Goal: Find specific page/section

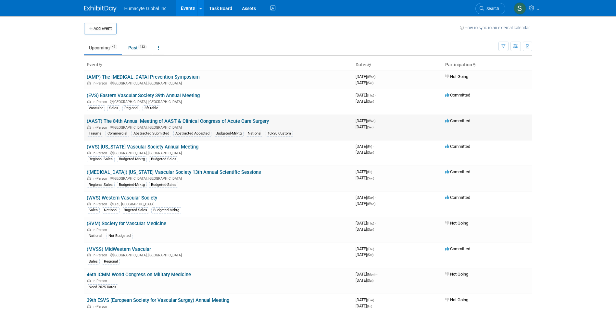
click at [130, 120] on link "(AAST) The 84th Annual Meeting of AAST & Clinical Congress of Acute Care Surgery" at bounding box center [178, 121] width 182 height 6
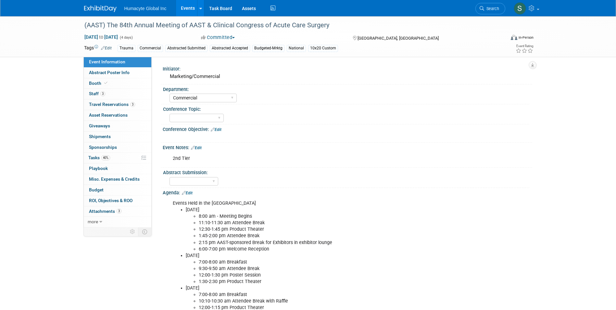
select select "Commercial"
select select "Northeast"
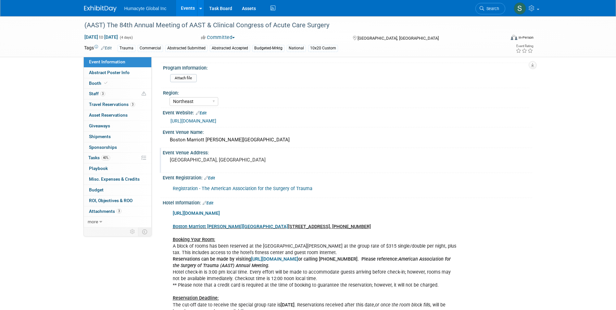
scroll to position [260, 0]
click at [18, 119] on div "(AAST) The 84th Annual Meeting of AAST & Clinical Congress of Acute Care Surger…" at bounding box center [308, 231] width 616 height 949
click at [190, 7] on link "Events" at bounding box center [188, 8] width 24 height 16
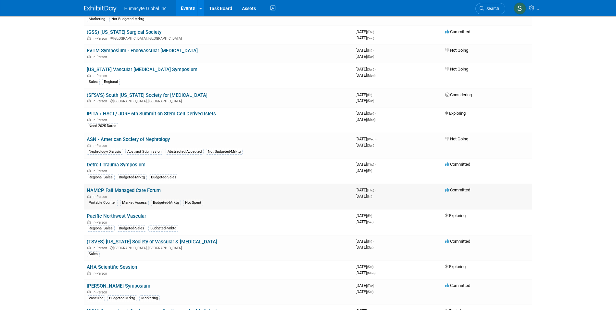
scroll to position [454, 0]
